Goal: Transaction & Acquisition: Purchase product/service

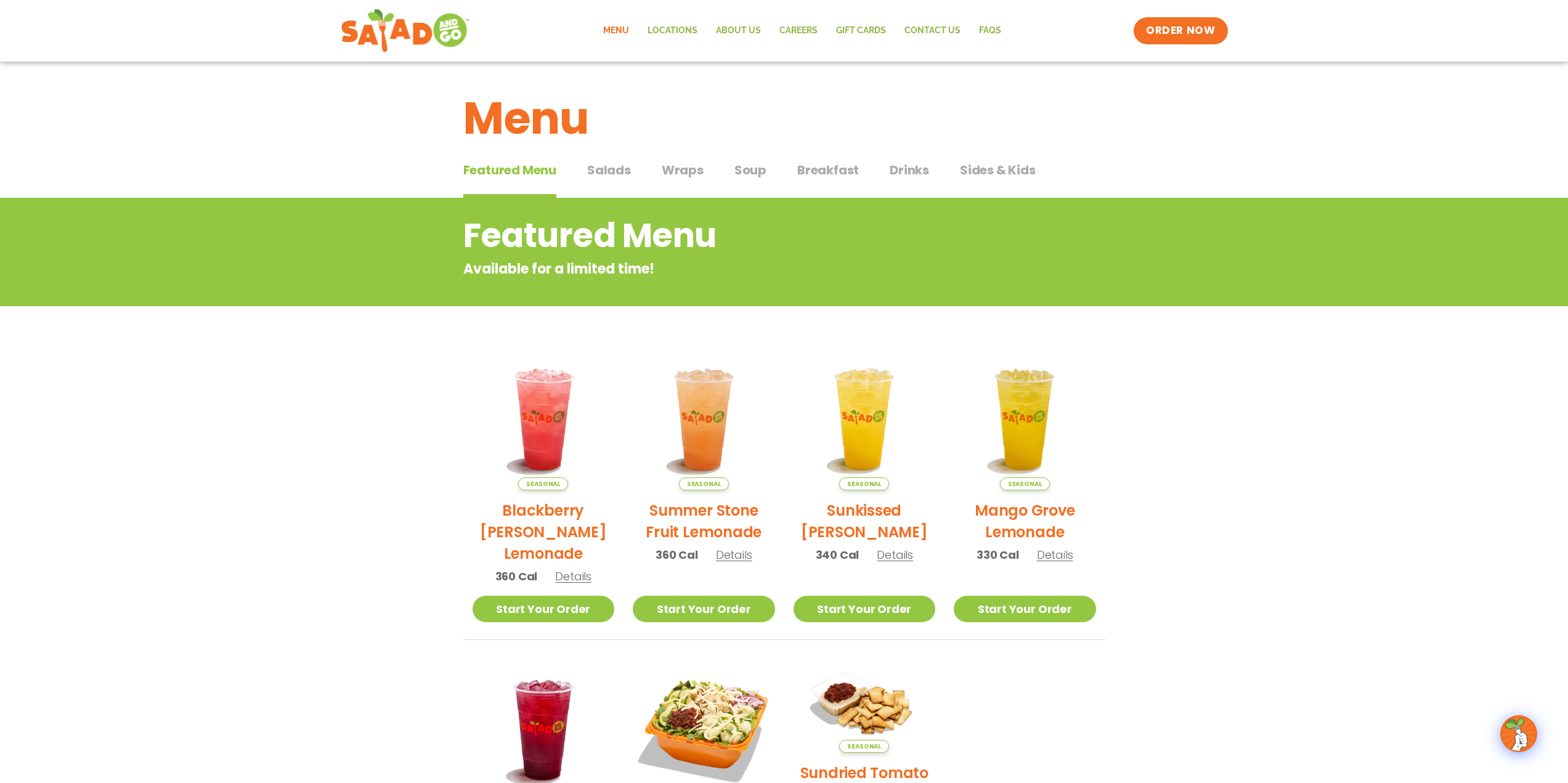
click at [681, 168] on span "Wraps" at bounding box center [683, 170] width 42 height 19
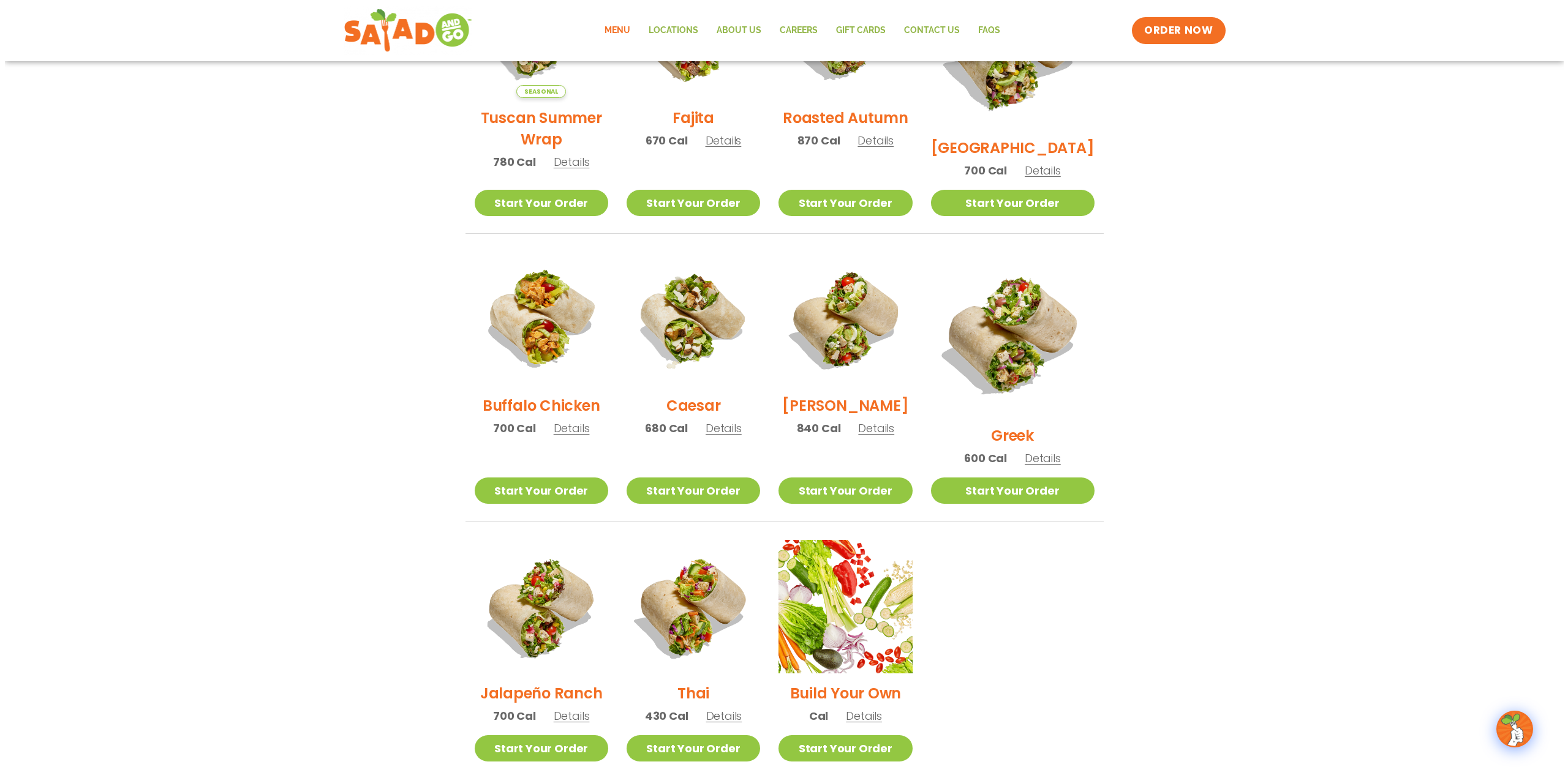
scroll to position [428, 0]
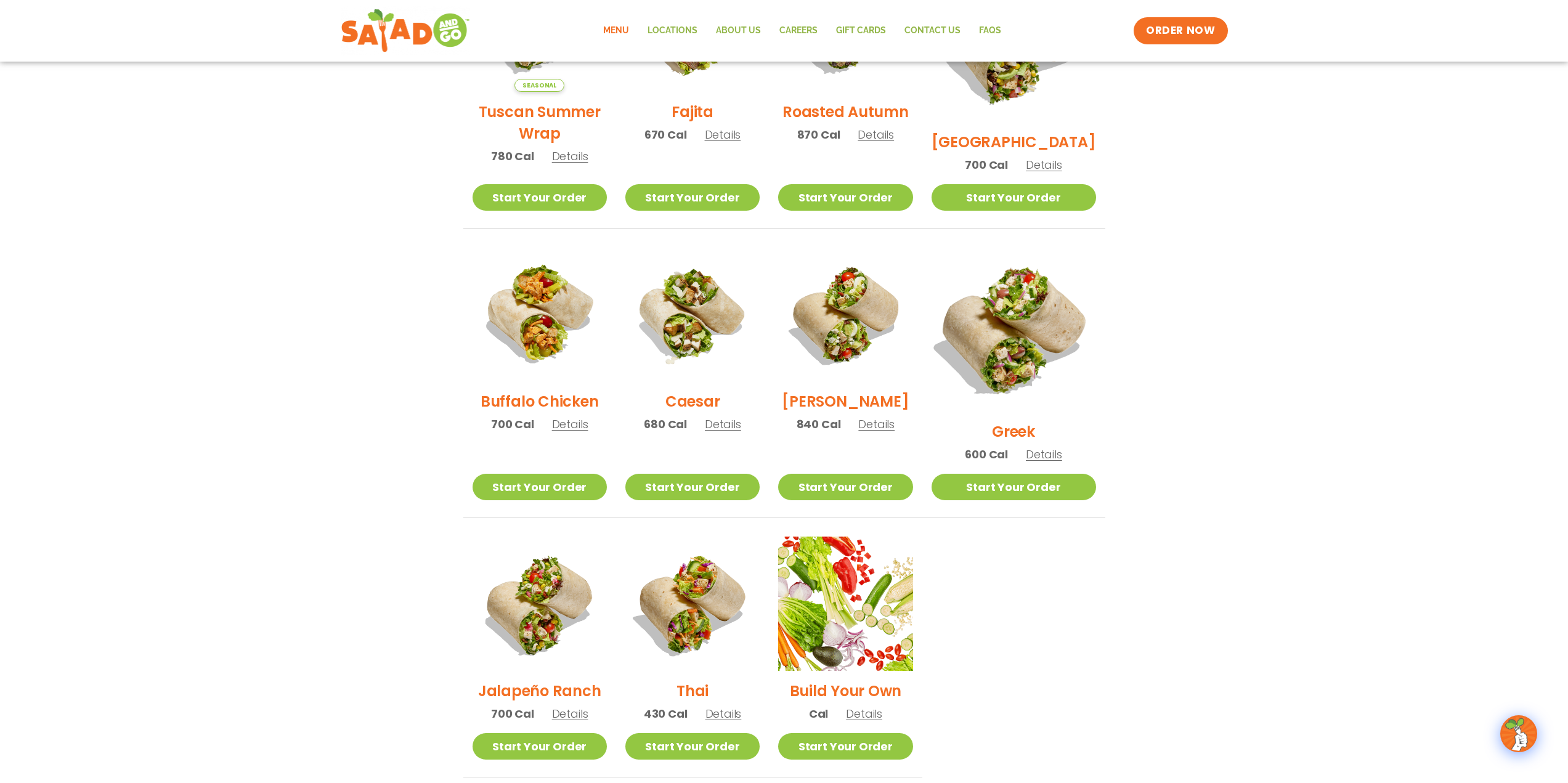
click at [1045, 329] on img at bounding box center [1013, 329] width 193 height 193
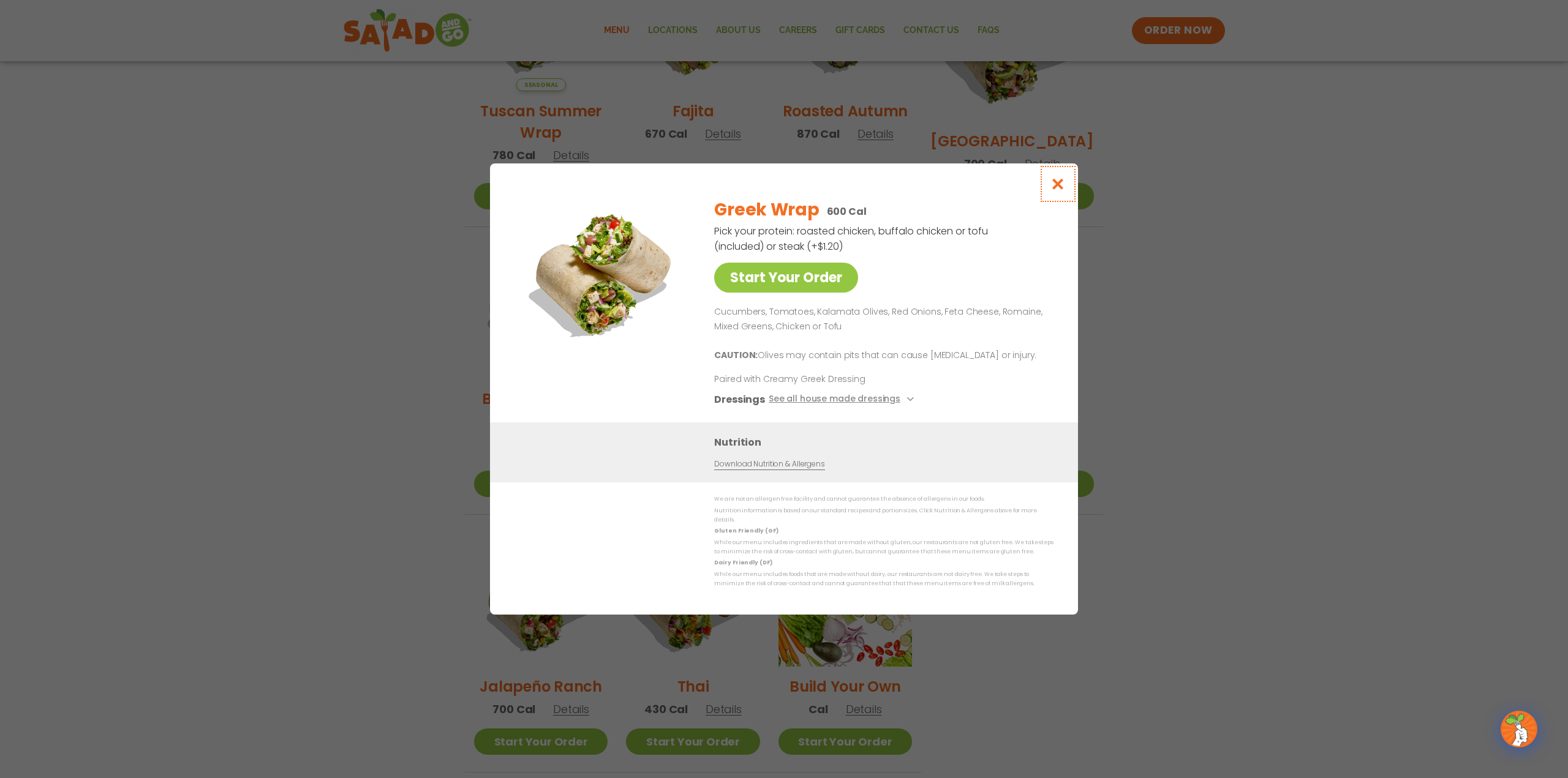
click at [1057, 189] on icon "Close modal" at bounding box center [1058, 184] width 15 height 13
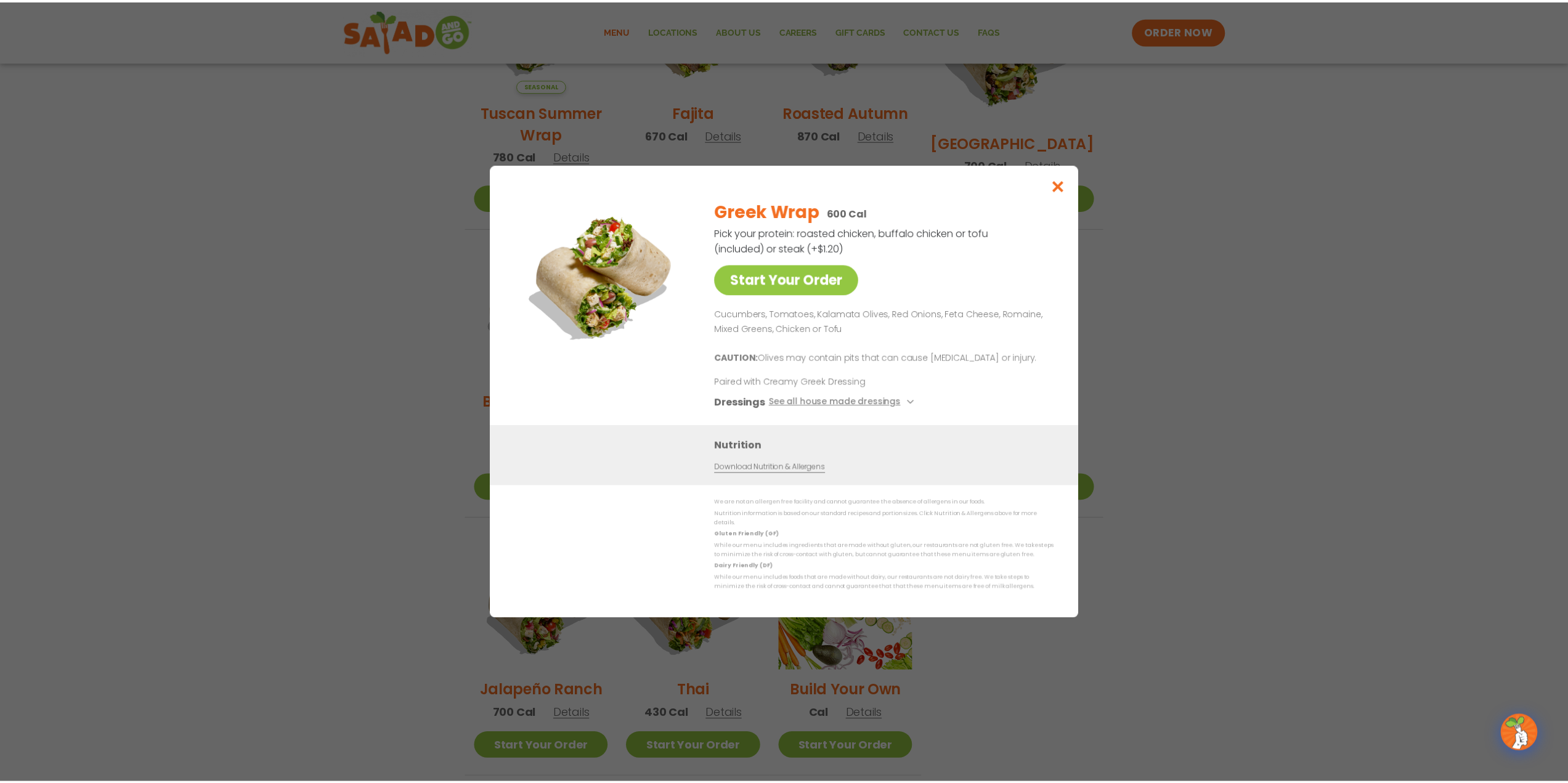
scroll to position [410, 0]
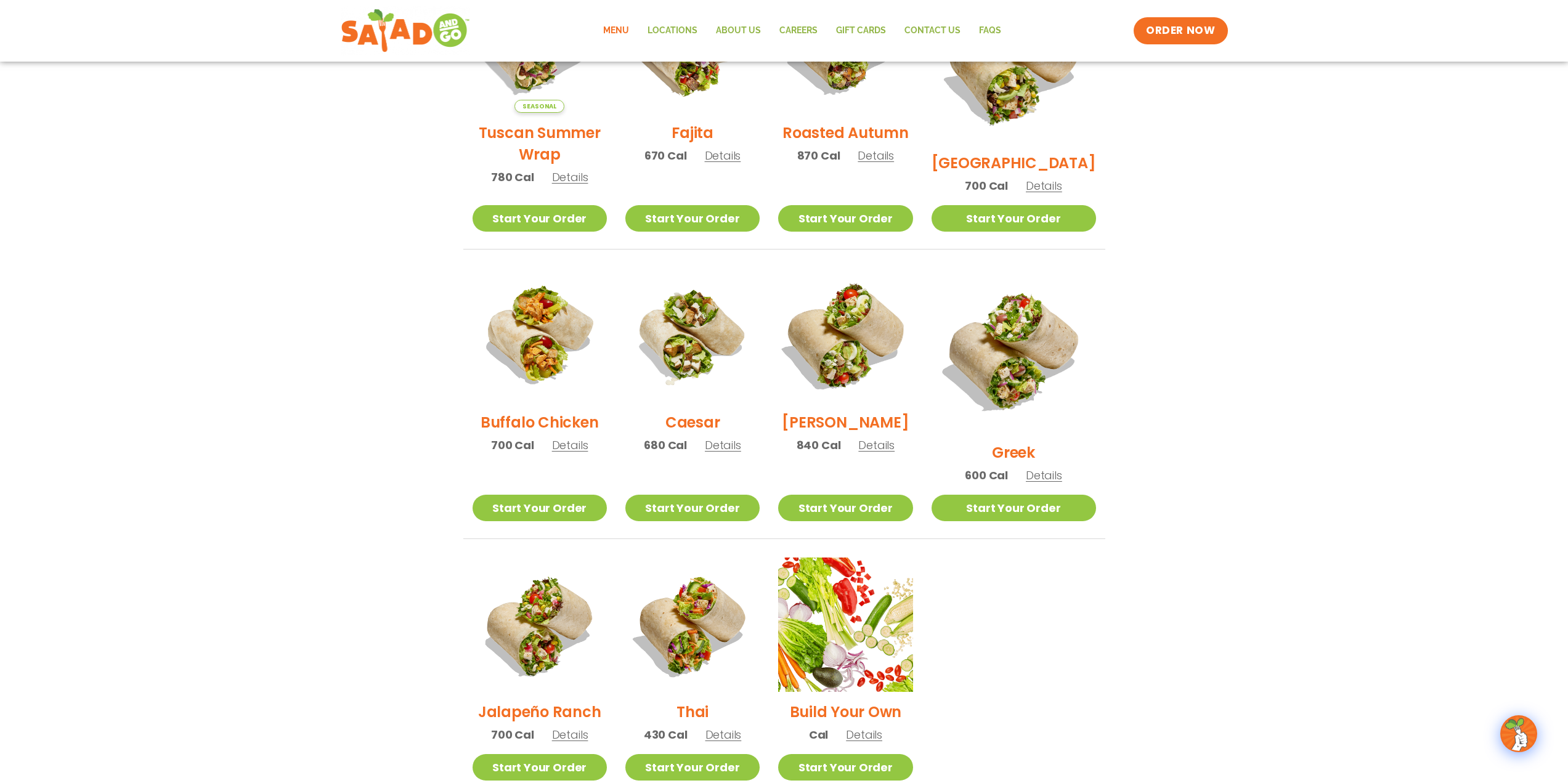
click at [916, 341] on img at bounding box center [846, 335] width 158 height 158
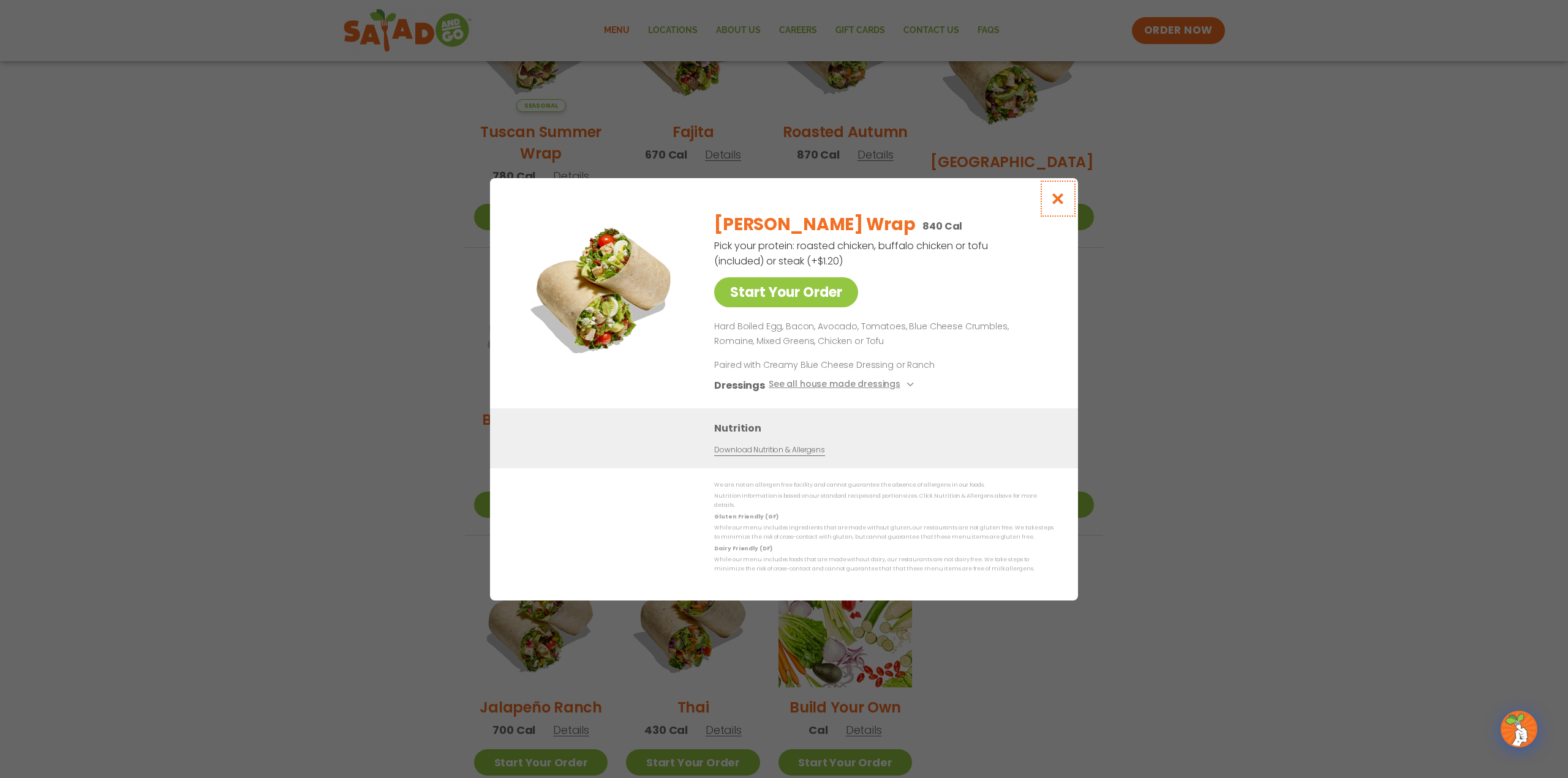
click at [1054, 202] on icon "Close modal" at bounding box center [1058, 198] width 15 height 13
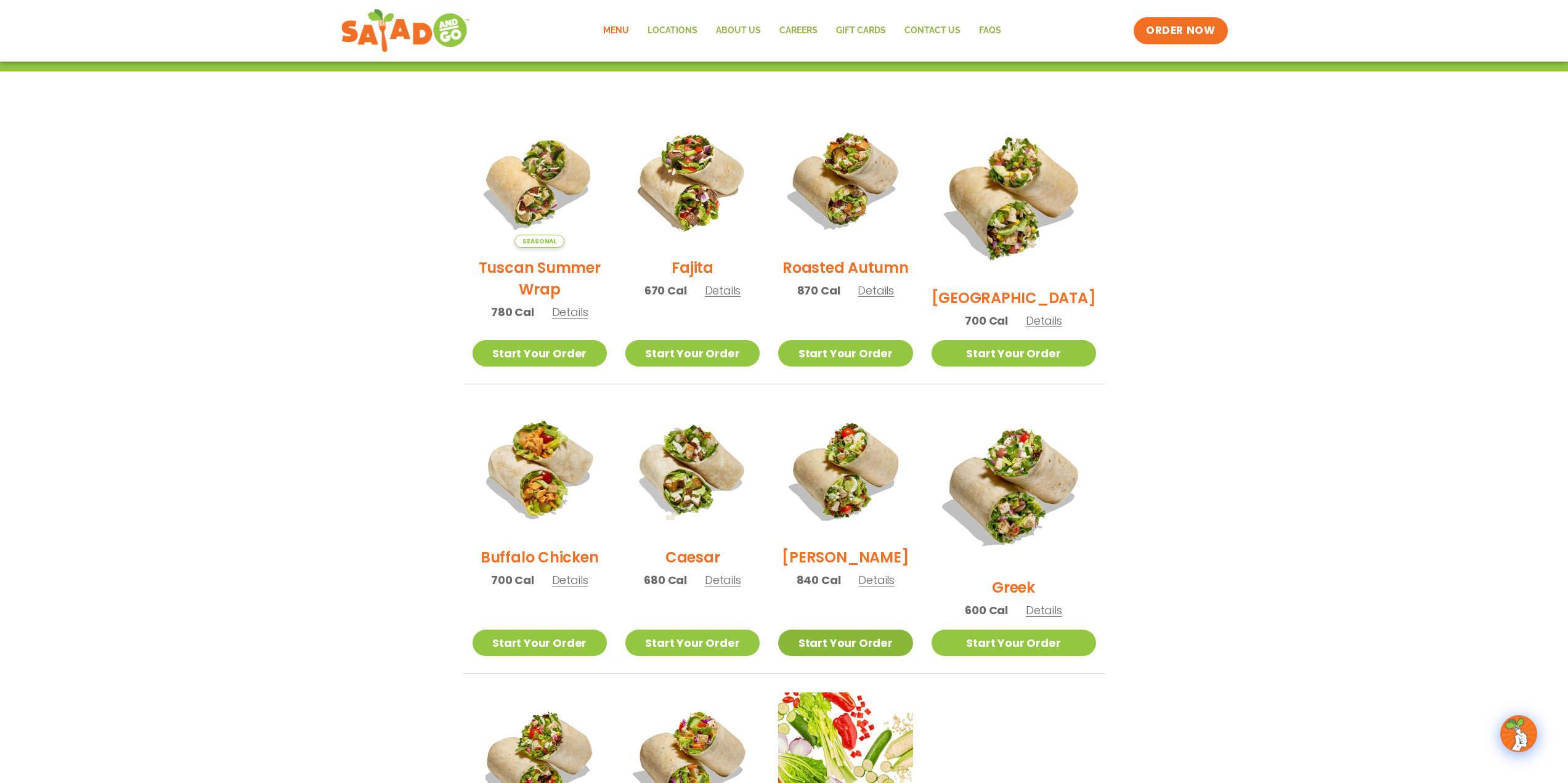
scroll to position [226, 0]
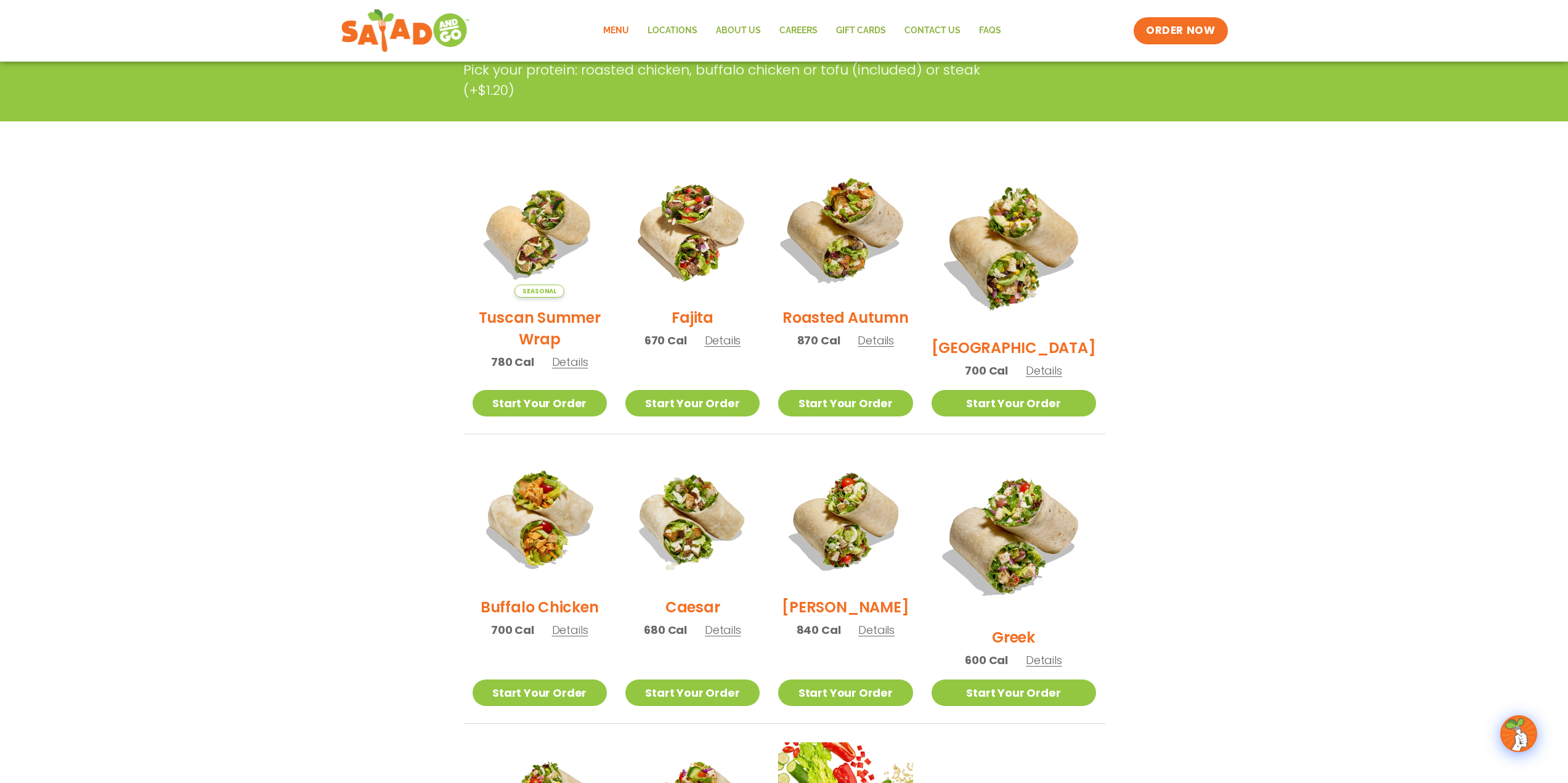
click at [848, 275] on img at bounding box center [846, 230] width 158 height 158
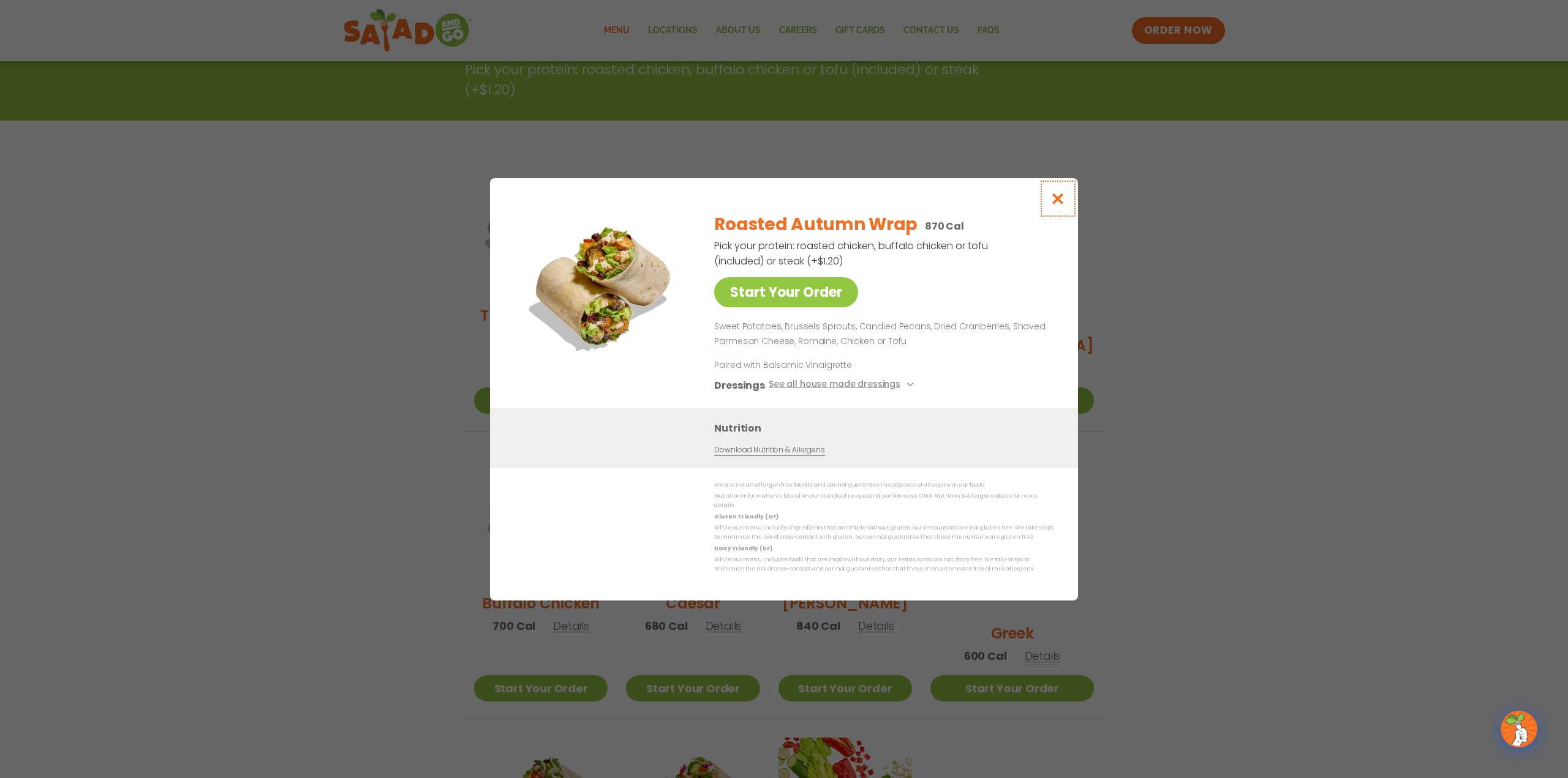
click at [1051, 202] on icon "Close modal" at bounding box center [1058, 198] width 15 height 13
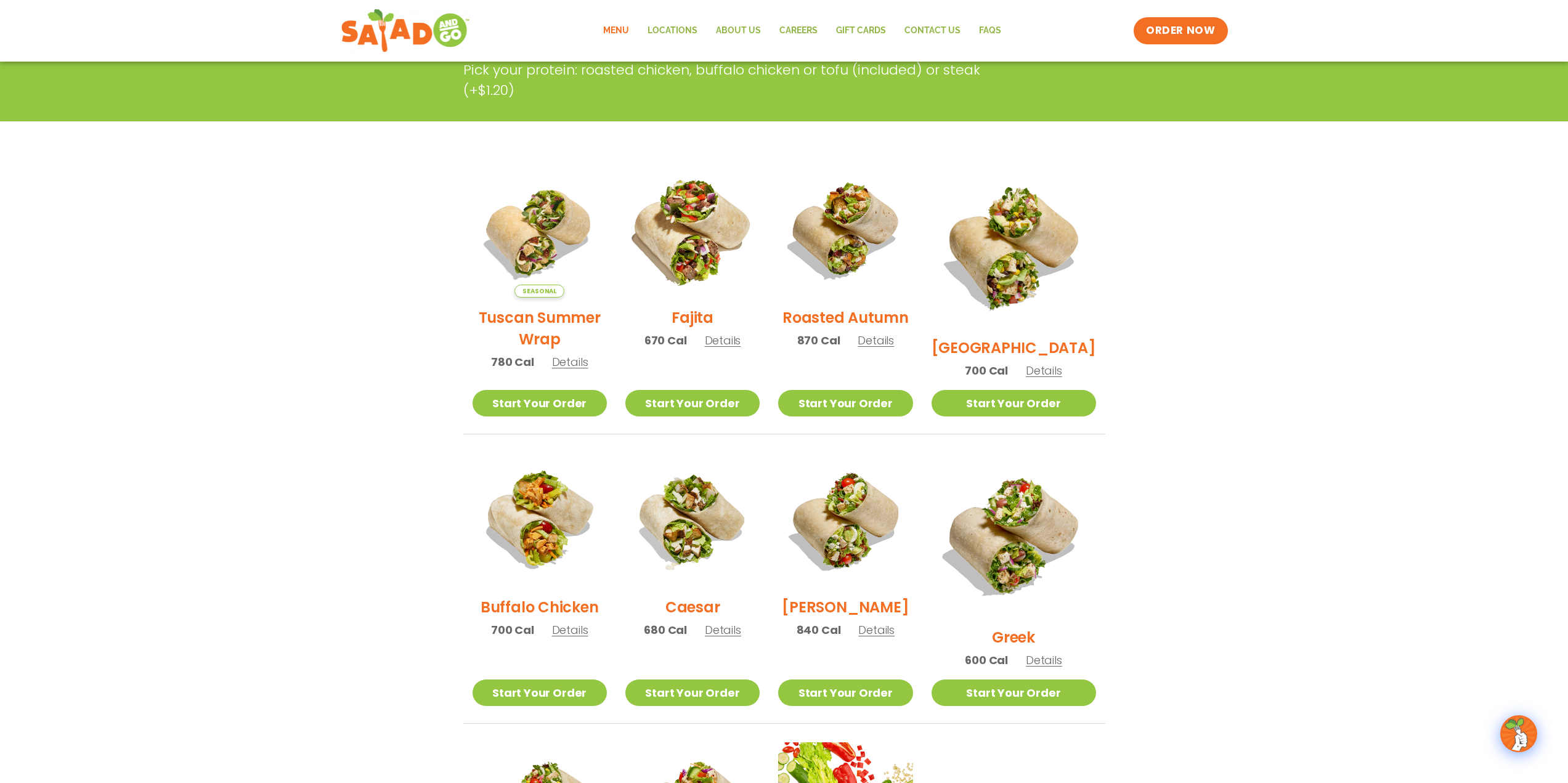
click at [719, 240] on img at bounding box center [693, 230] width 158 height 158
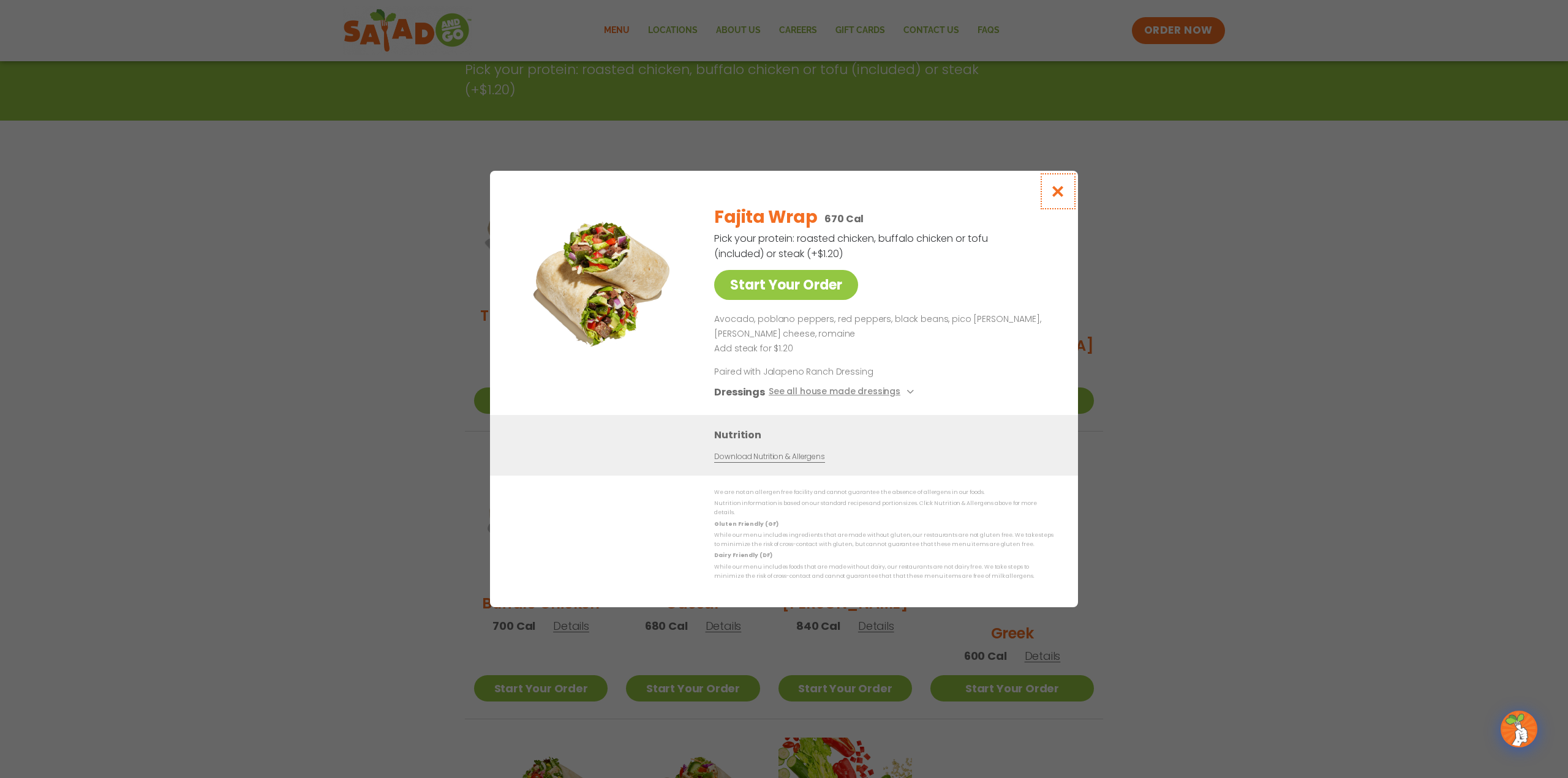
click at [1057, 191] on icon "Close modal" at bounding box center [1058, 191] width 15 height 13
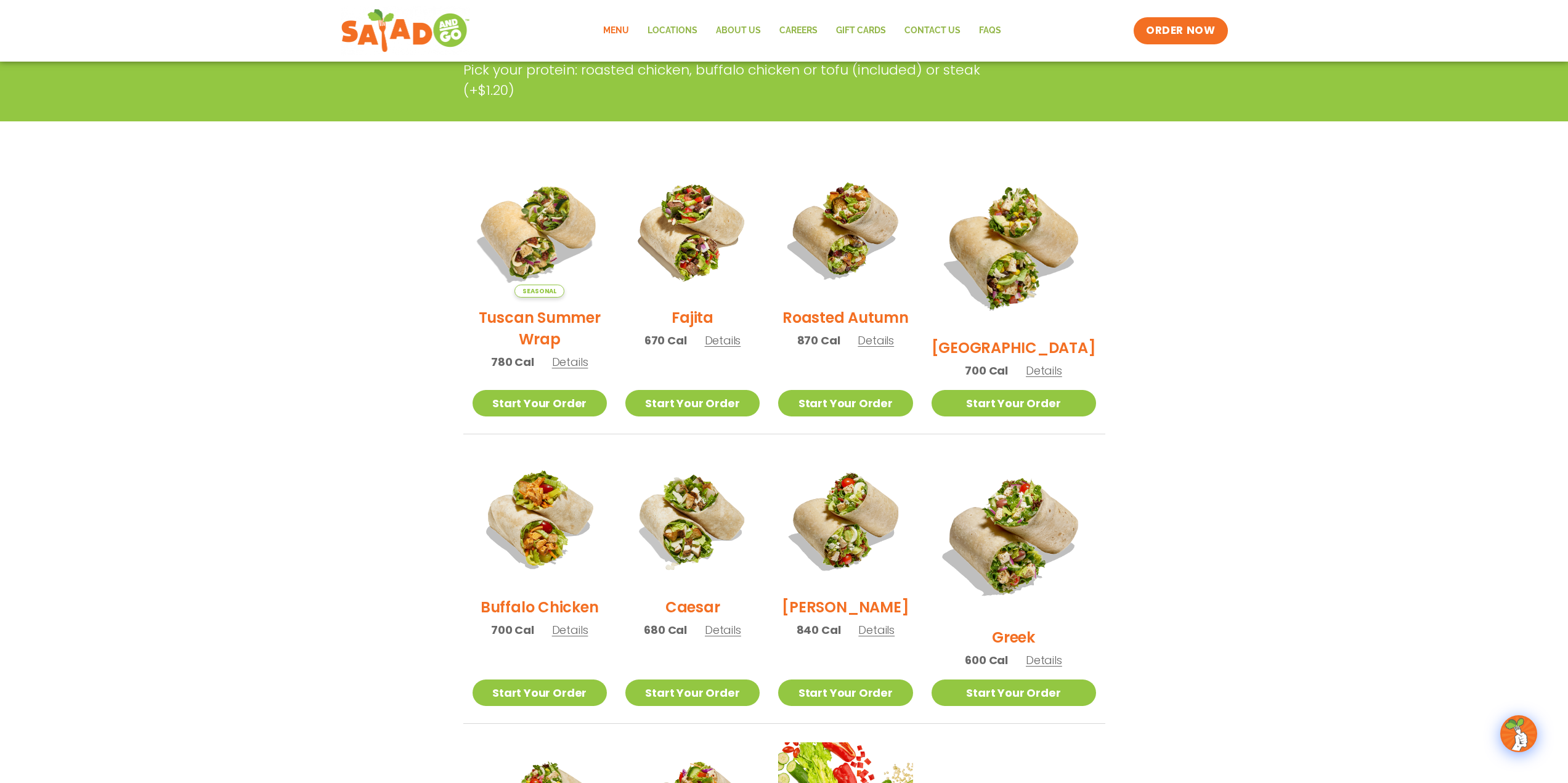
click at [539, 240] on img at bounding box center [539, 230] width 158 height 158
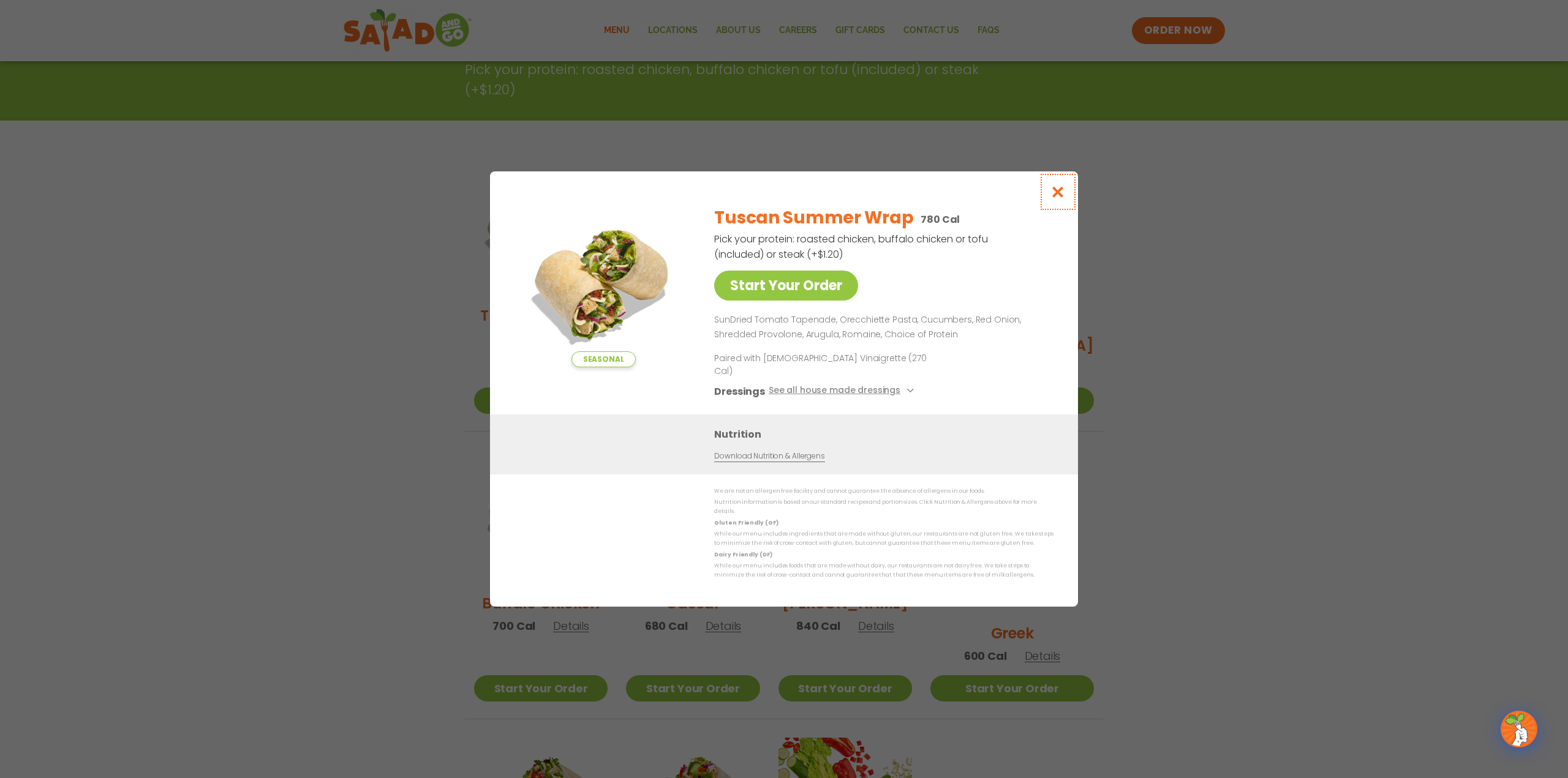
click at [1060, 198] on icon "Close modal" at bounding box center [1058, 191] width 15 height 13
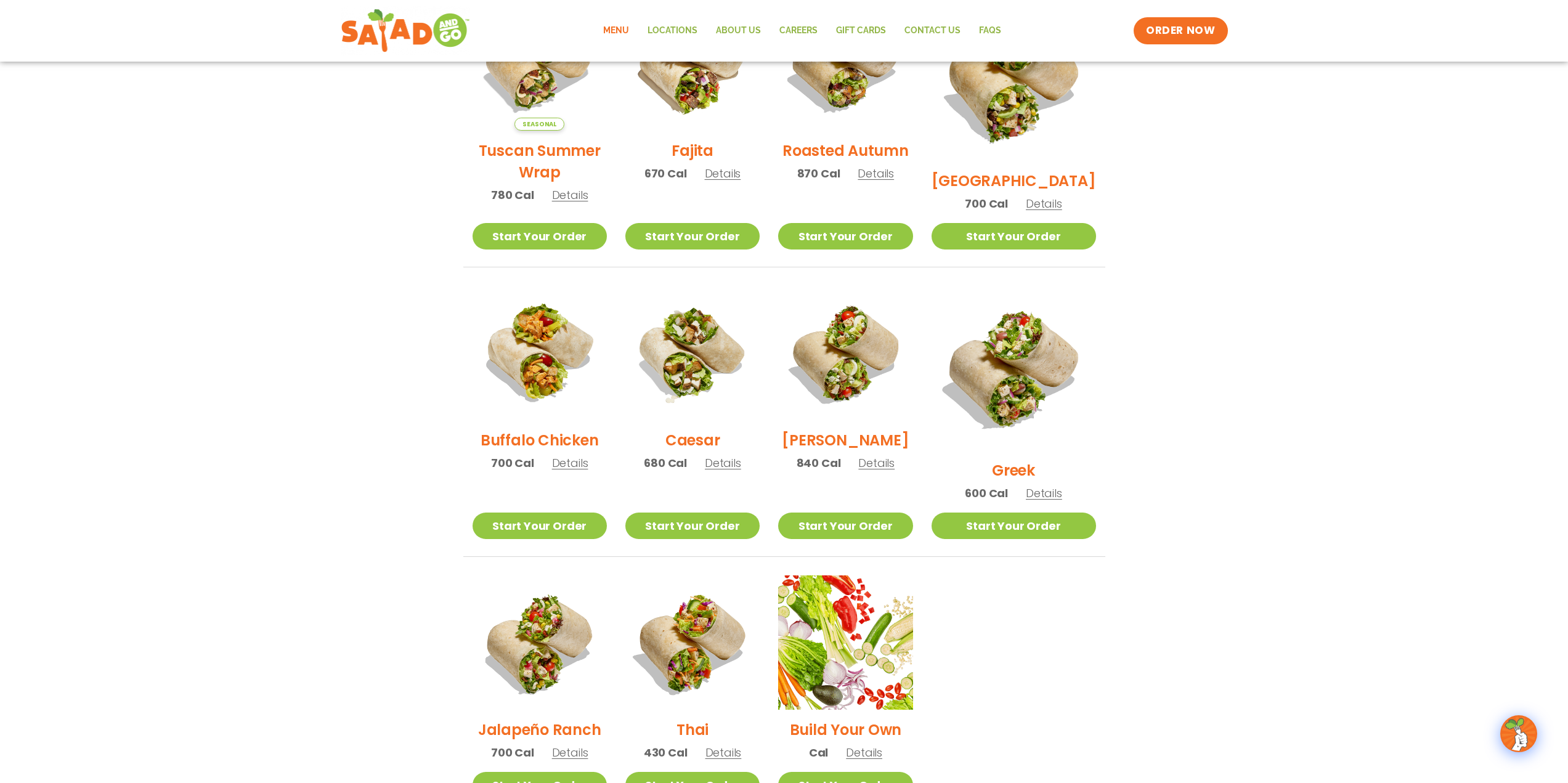
scroll to position [410, 0]
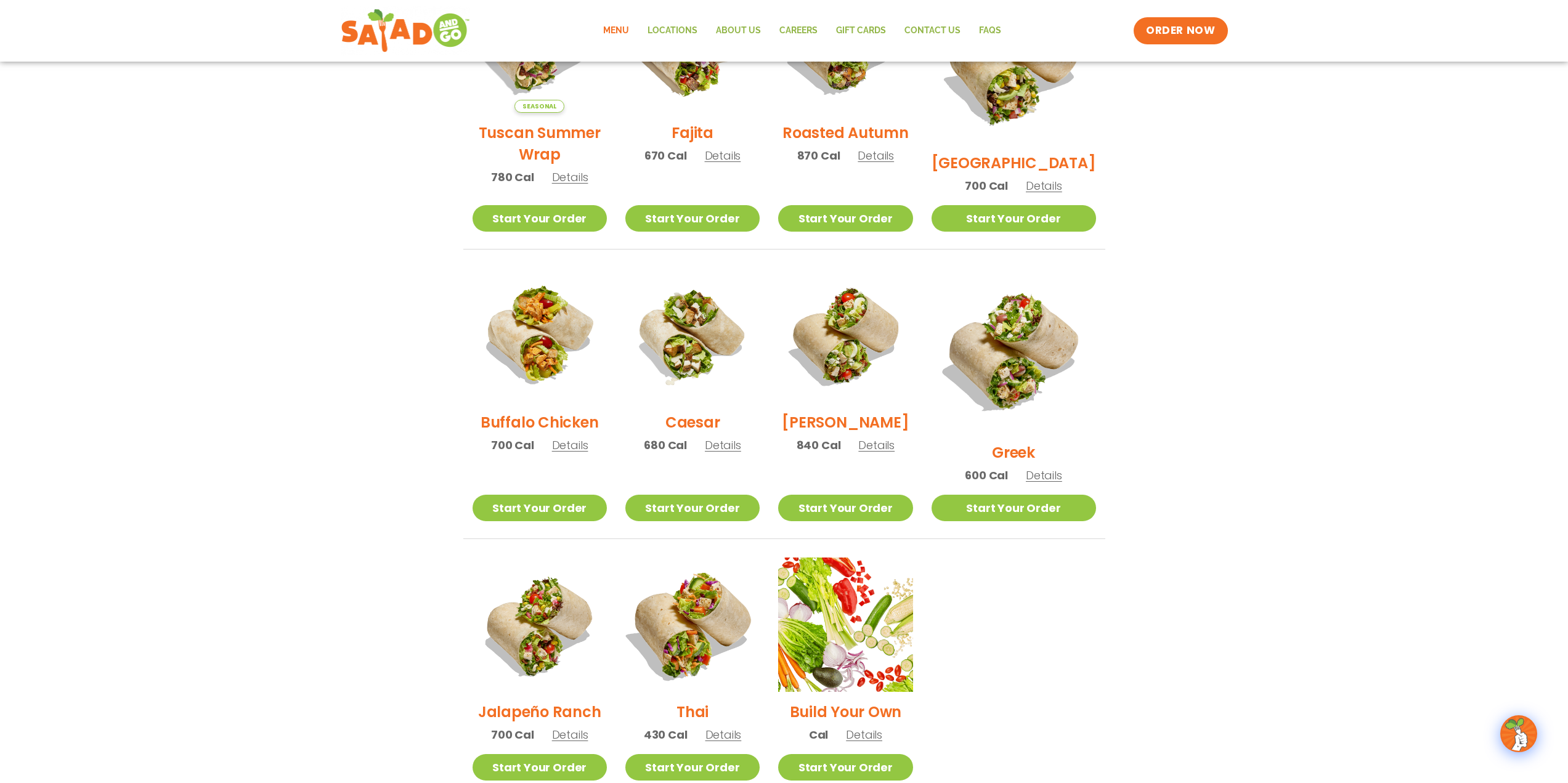
click at [702, 627] on img at bounding box center [693, 625] width 158 height 158
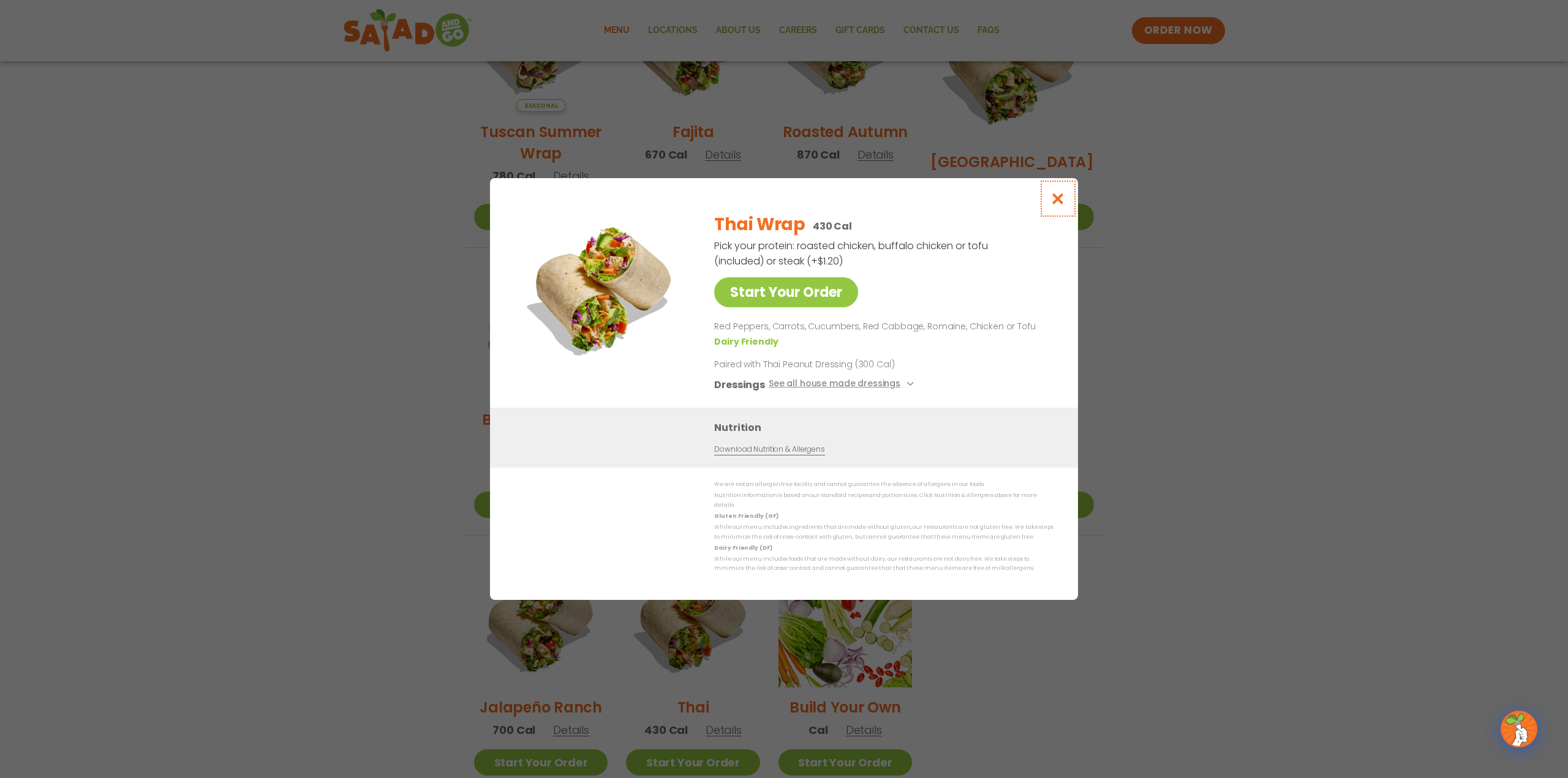
click at [1057, 205] on icon "Close modal" at bounding box center [1058, 198] width 15 height 13
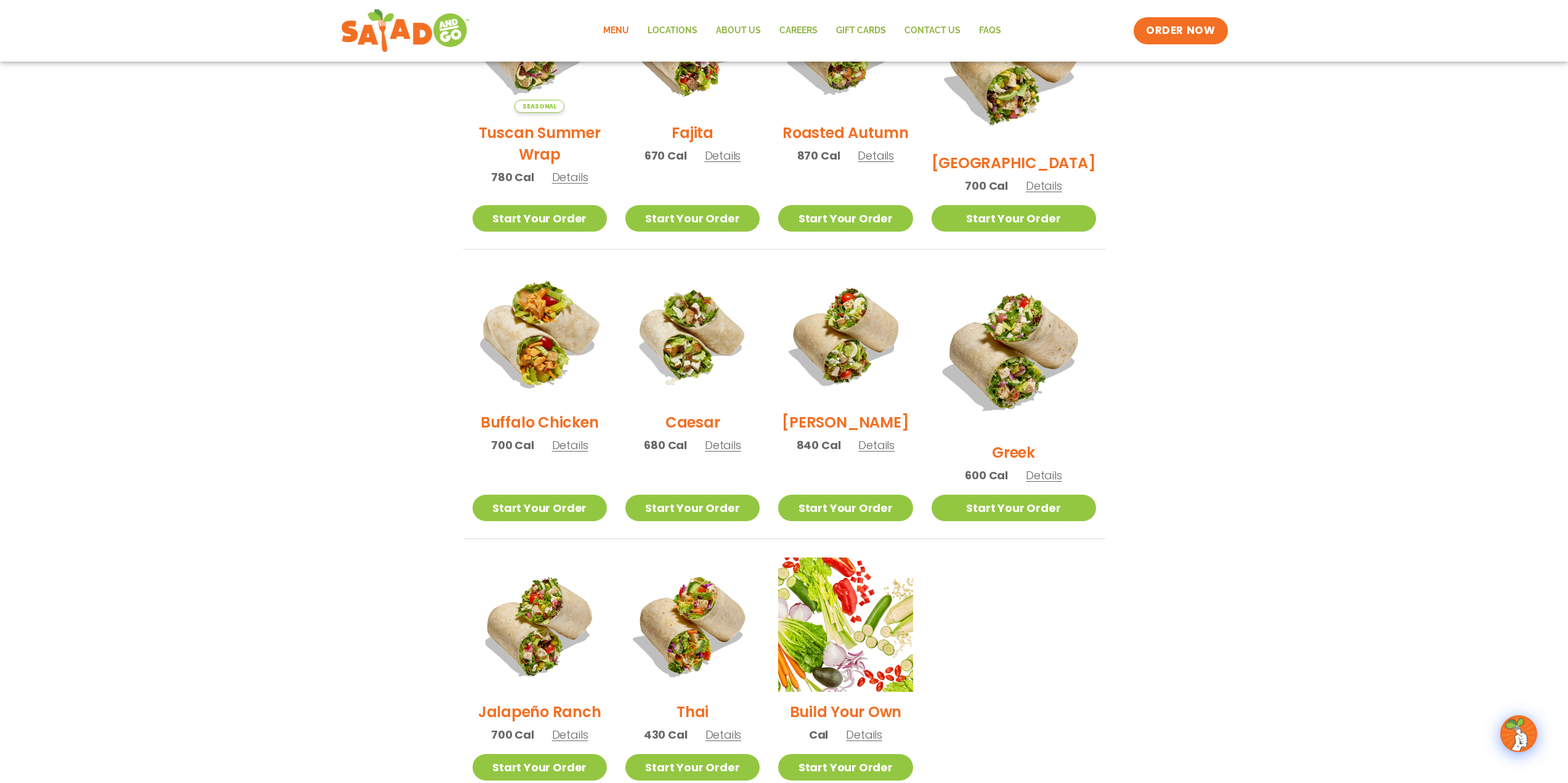
click at [536, 349] on img at bounding box center [539, 335] width 158 height 158
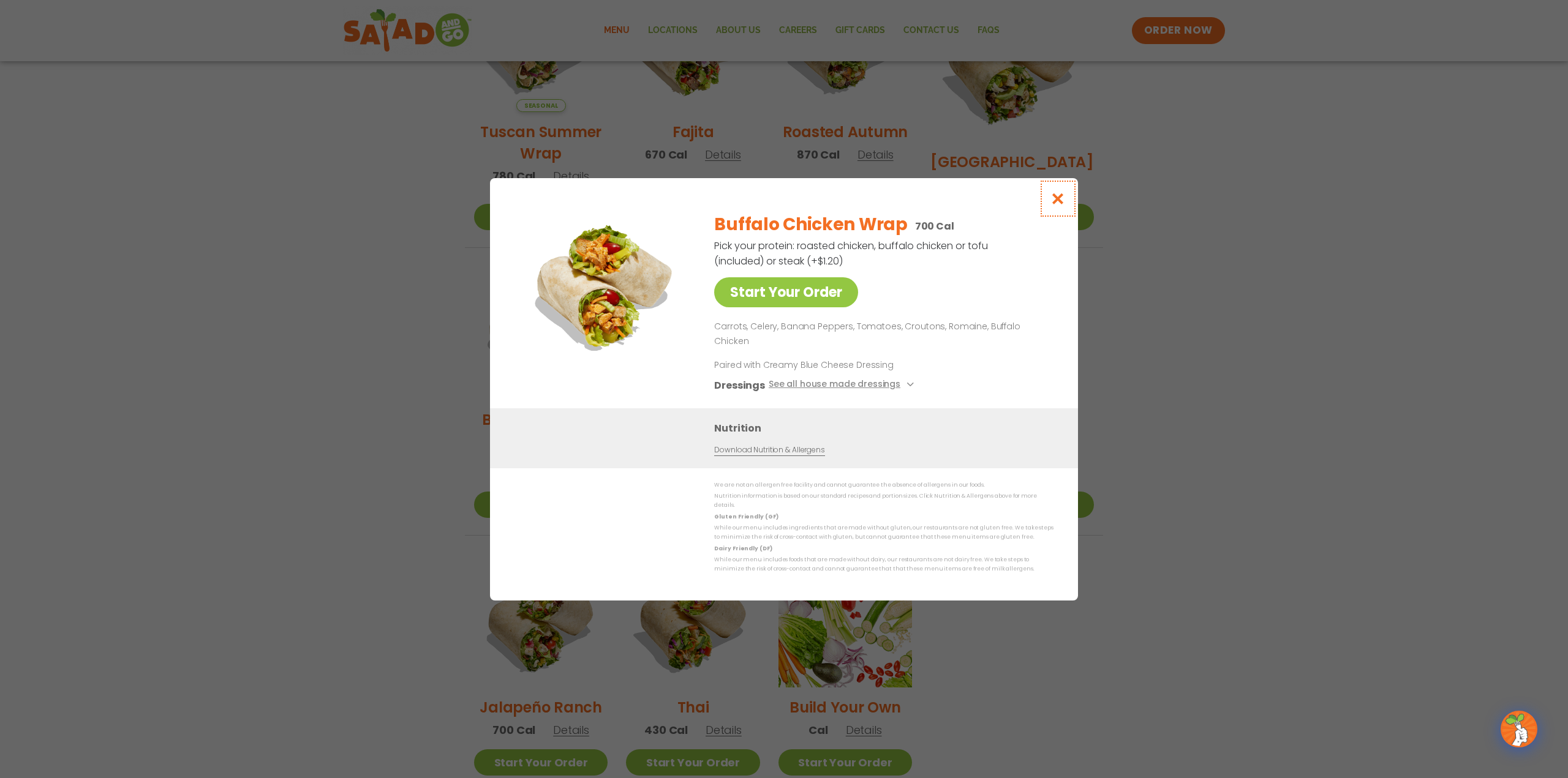
click at [1054, 205] on icon "Close modal" at bounding box center [1058, 198] width 15 height 13
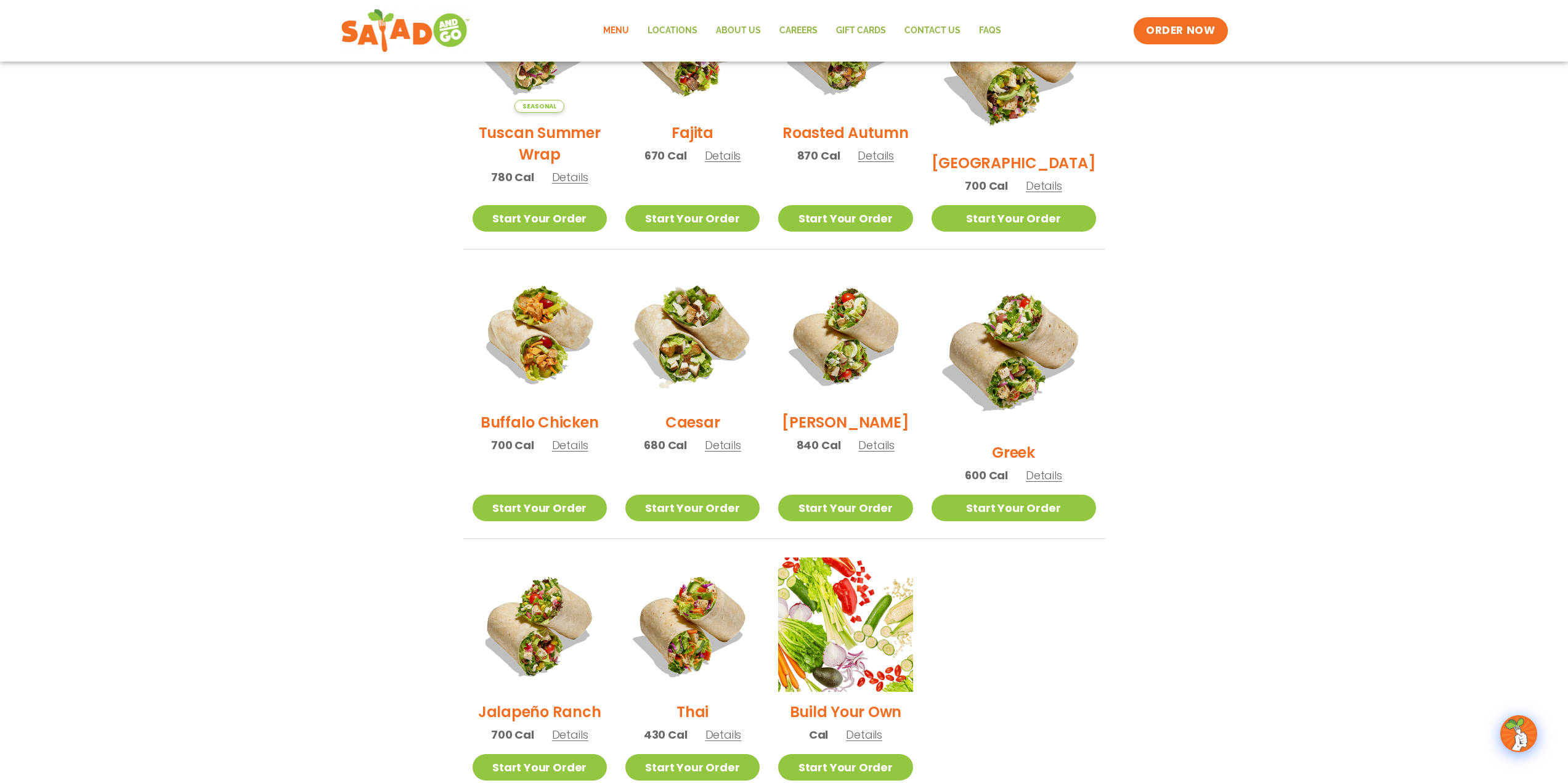
click at [707, 369] on img at bounding box center [693, 335] width 158 height 158
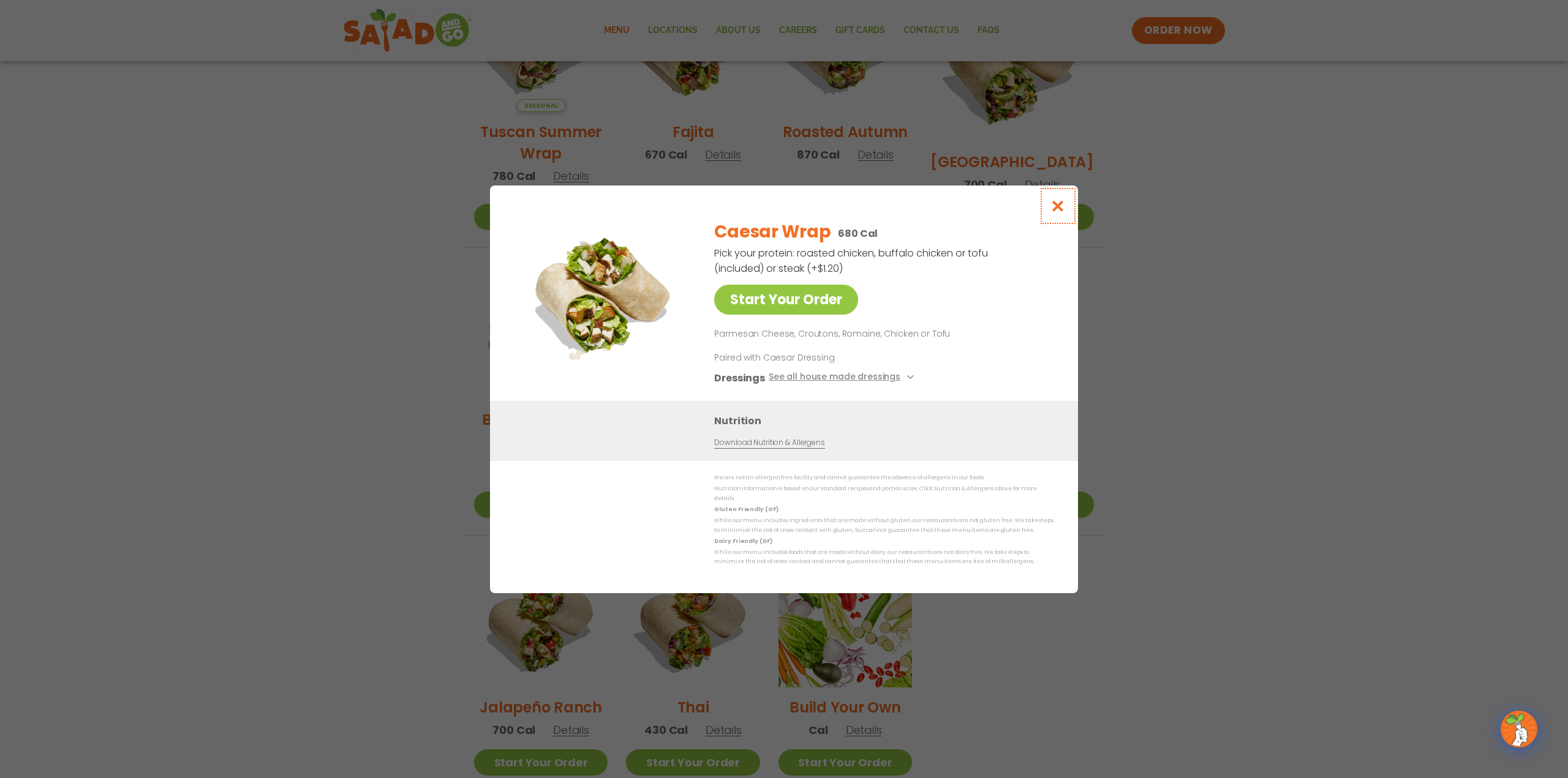
click at [1054, 211] on icon "Close modal" at bounding box center [1058, 206] width 15 height 13
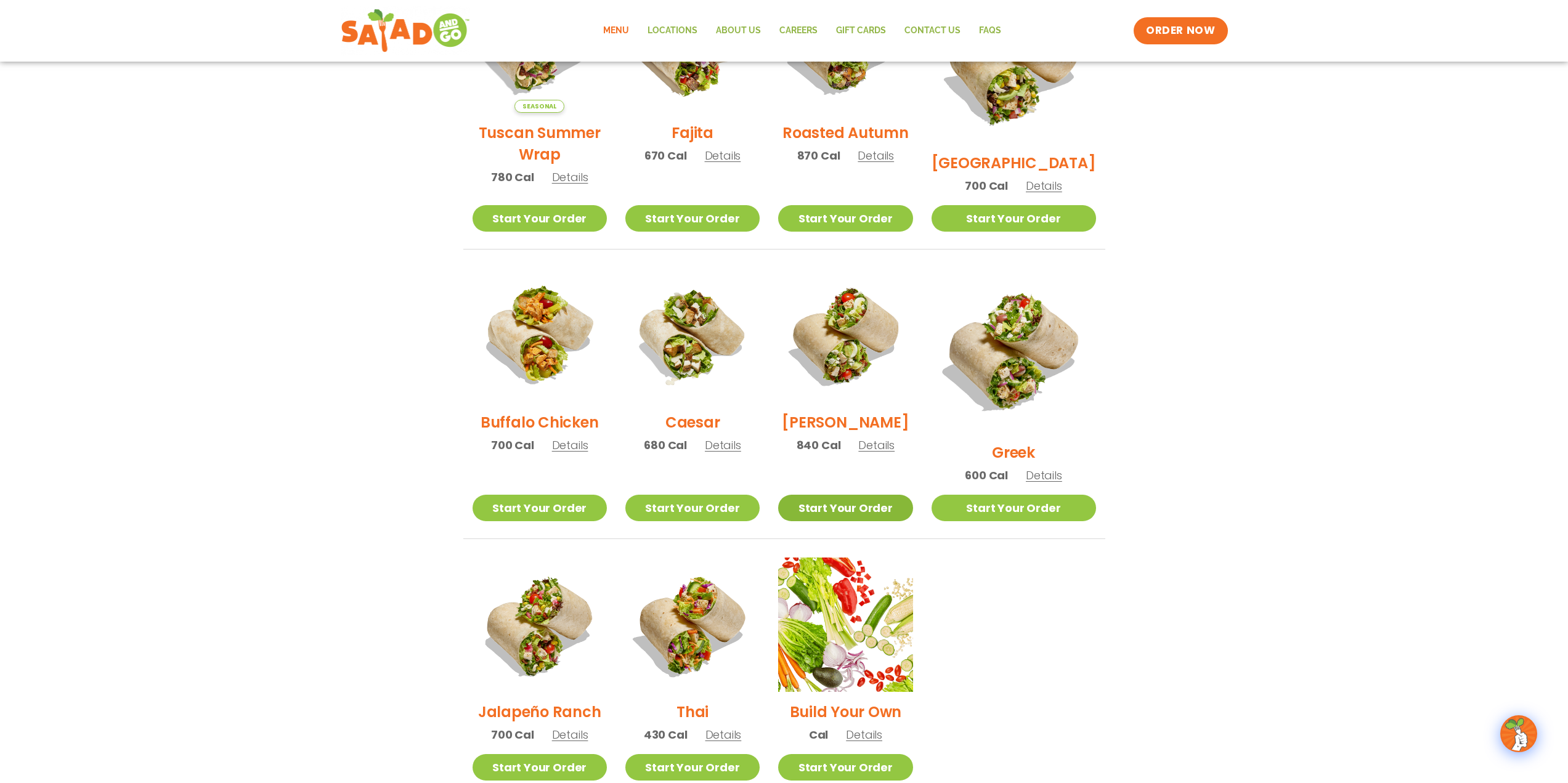
click at [836, 495] on link "Start Your Order" at bounding box center [845, 508] width 135 height 26
